Goal: Register for event/course

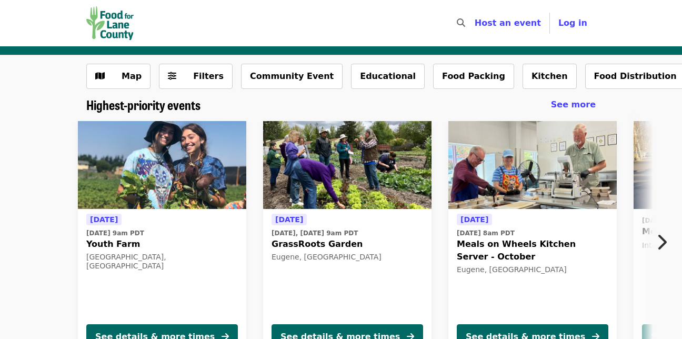
click at [331, 166] on img at bounding box center [347, 165] width 168 height 88
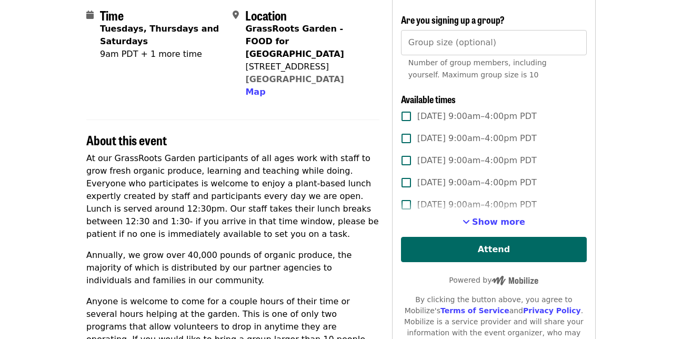
scroll to position [256, 0]
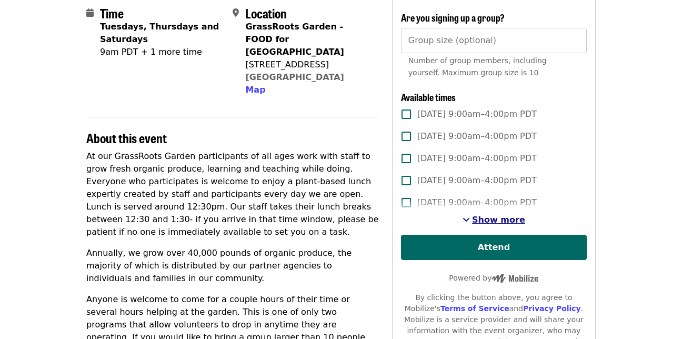
click at [482, 219] on span "Show more" at bounding box center [498, 220] width 53 height 10
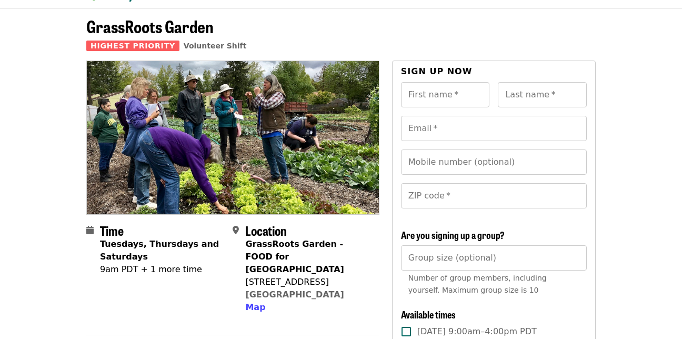
scroll to position [4, 0]
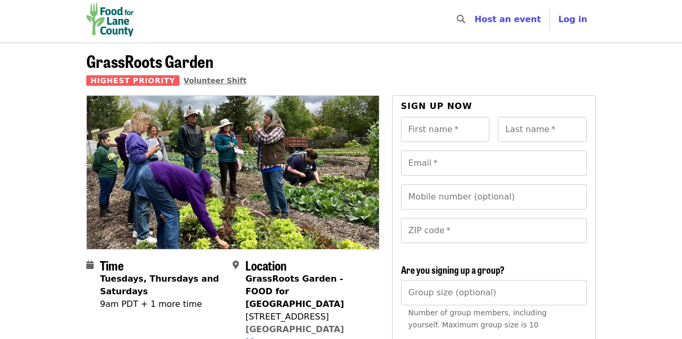
click at [188, 80] on span "Volunteer Shift" at bounding box center [215, 80] width 63 height 8
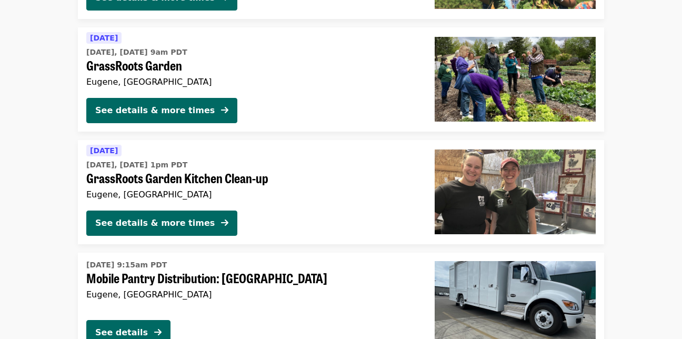
scroll to position [281, 0]
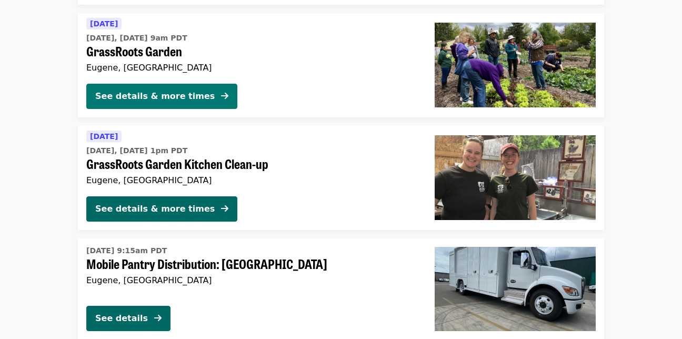
click at [166, 94] on div "See details & more times" at bounding box center [155, 96] width 120 height 13
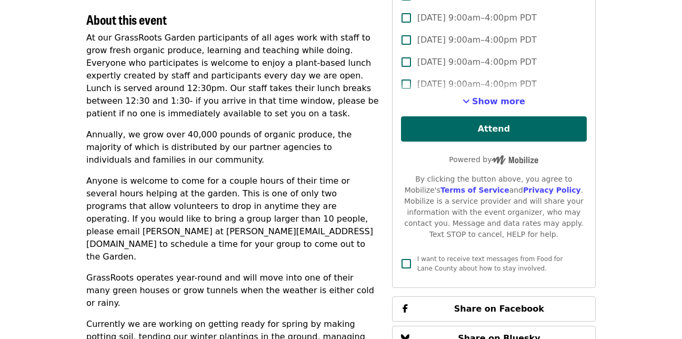
scroll to position [369, 0]
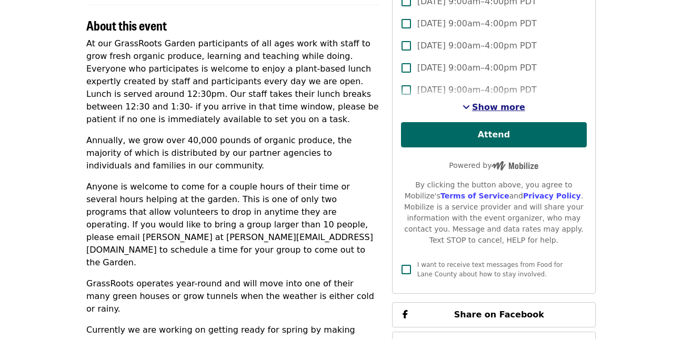
click at [494, 109] on span "Show more" at bounding box center [498, 107] width 53 height 10
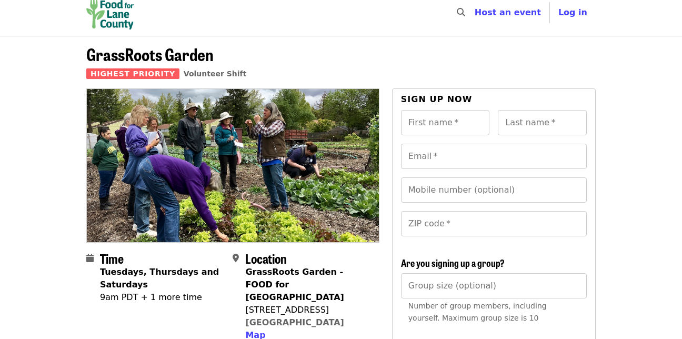
scroll to position [0, 0]
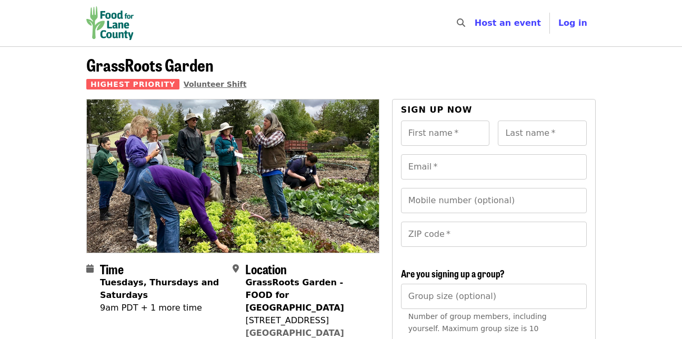
click at [194, 83] on span "Volunteer Shift" at bounding box center [215, 84] width 63 height 8
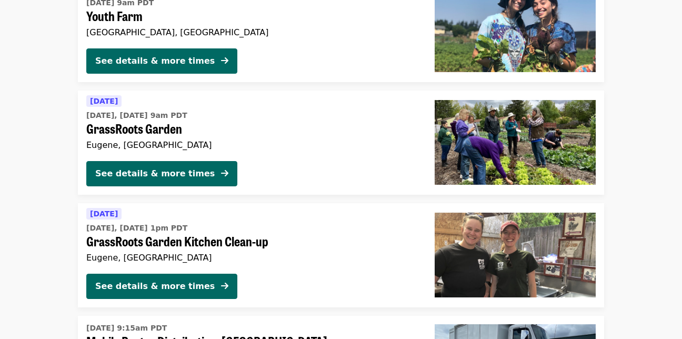
scroll to position [295, 0]
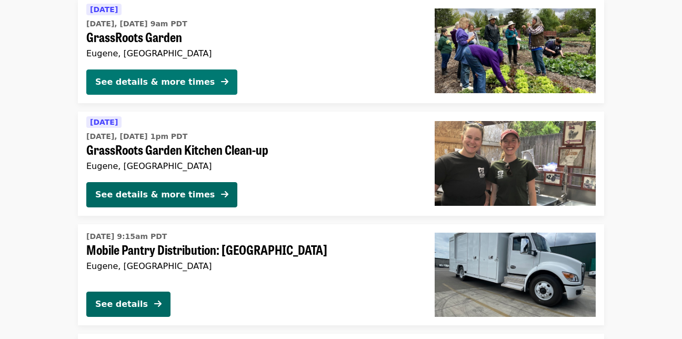
click at [124, 84] on div "See details & more times" at bounding box center [155, 82] width 120 height 13
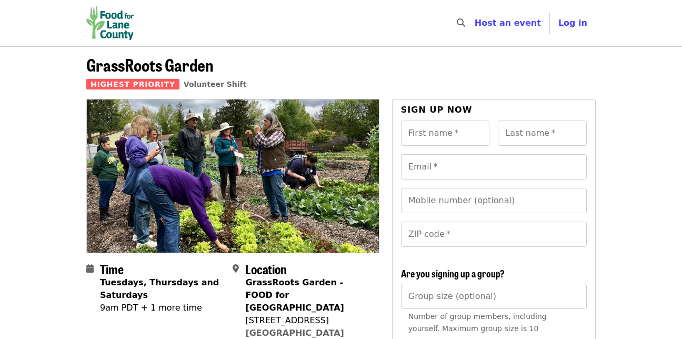
click at [124, 84] on span "Highest Priority" at bounding box center [132, 84] width 93 height 11
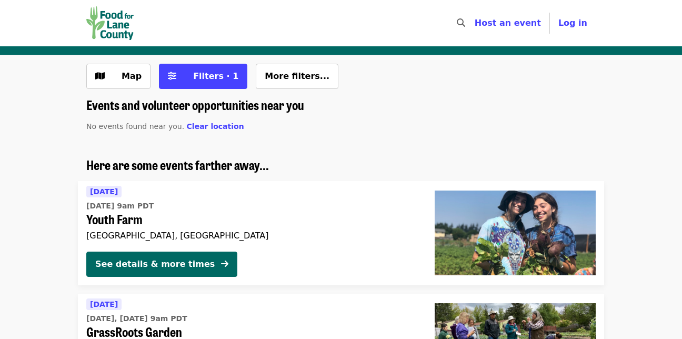
scroll to position [295, 0]
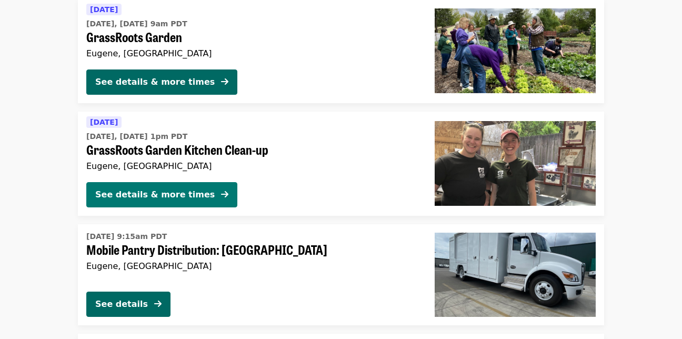
click at [150, 193] on div "See details & more times" at bounding box center [155, 194] width 120 height 13
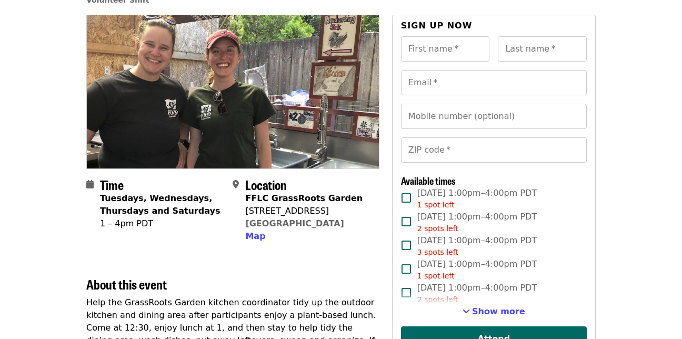
scroll to position [63, 0]
